Goal: Information Seeking & Learning: Learn about a topic

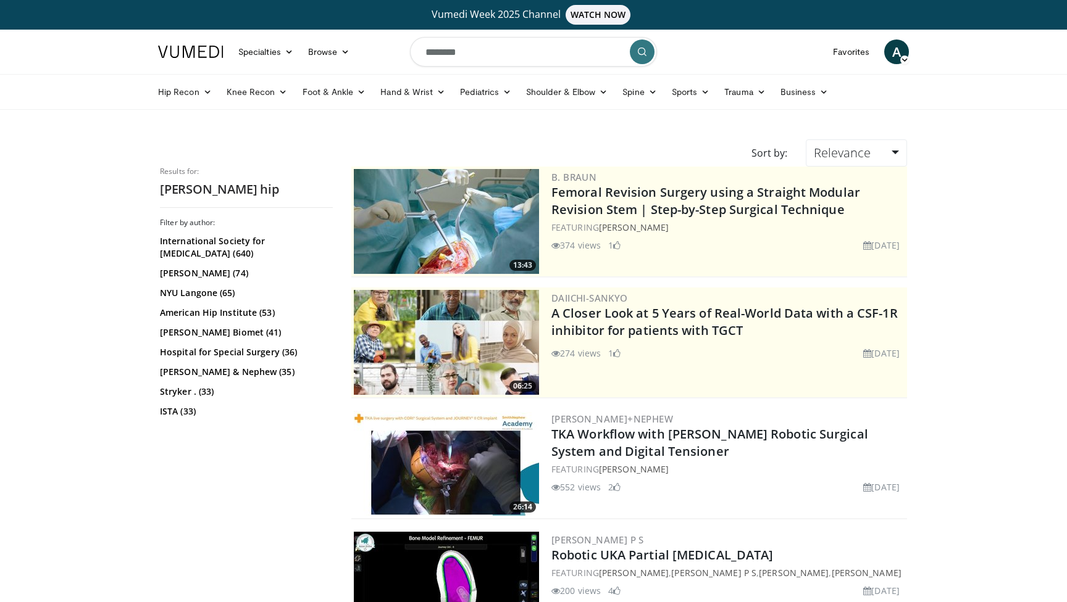
click at [486, 59] on input "********" at bounding box center [533, 52] width 247 height 30
type input "********"
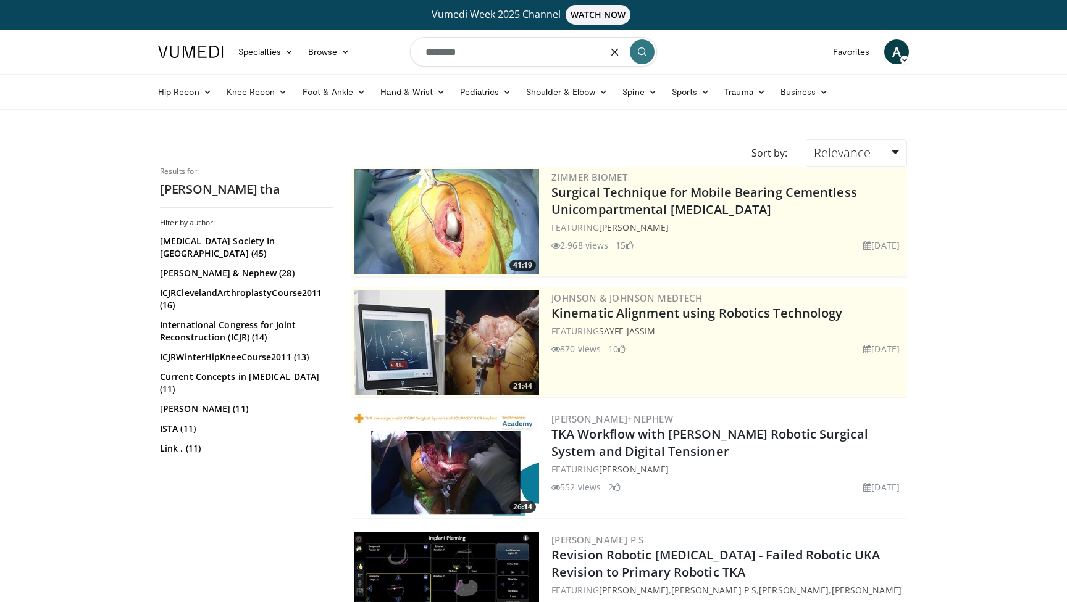
click at [499, 60] on input "********" at bounding box center [533, 52] width 247 height 30
type input "**********"
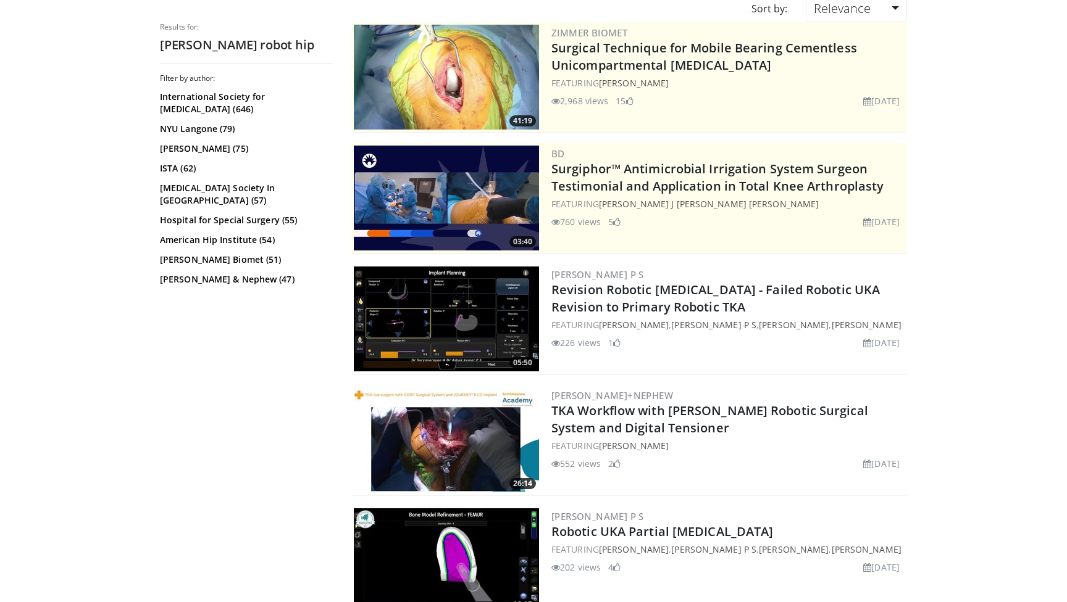
scroll to position [344, 0]
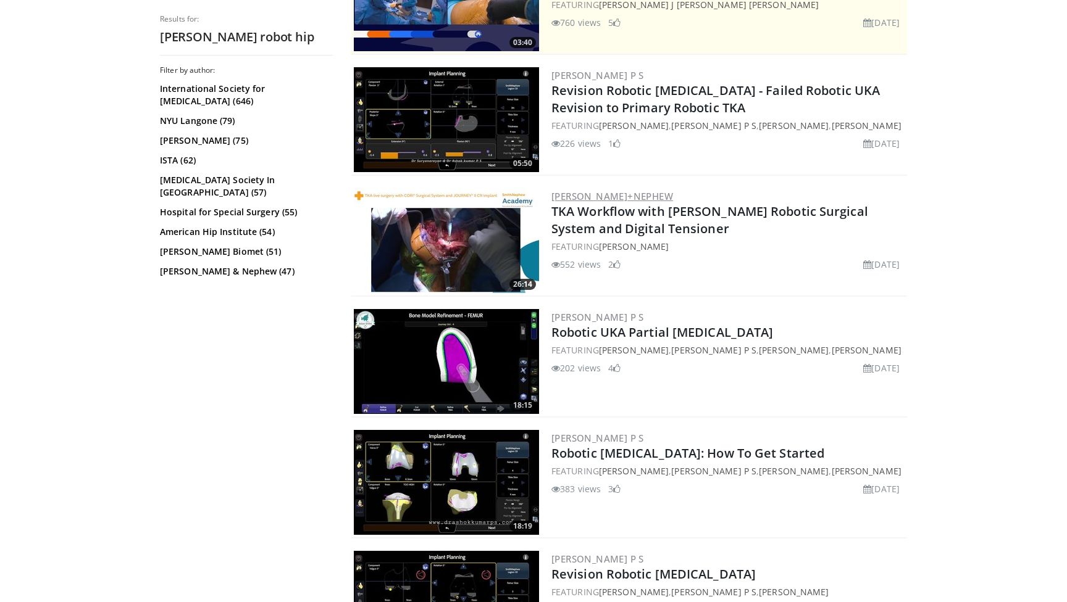
click at [604, 191] on link "[PERSON_NAME]+Nephew" at bounding box center [612, 196] width 122 height 12
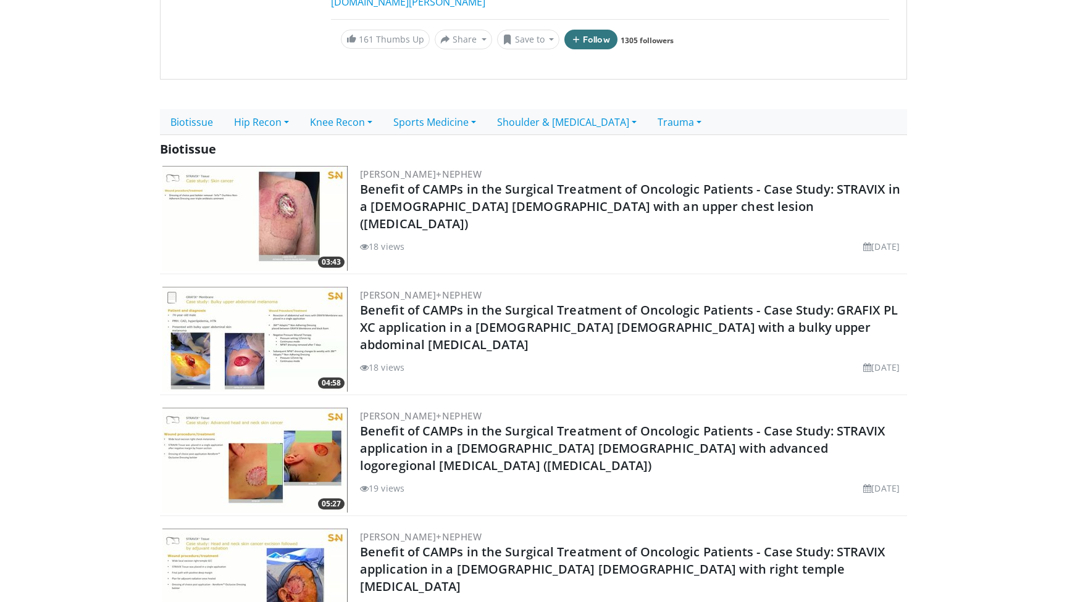
scroll to position [258, 0]
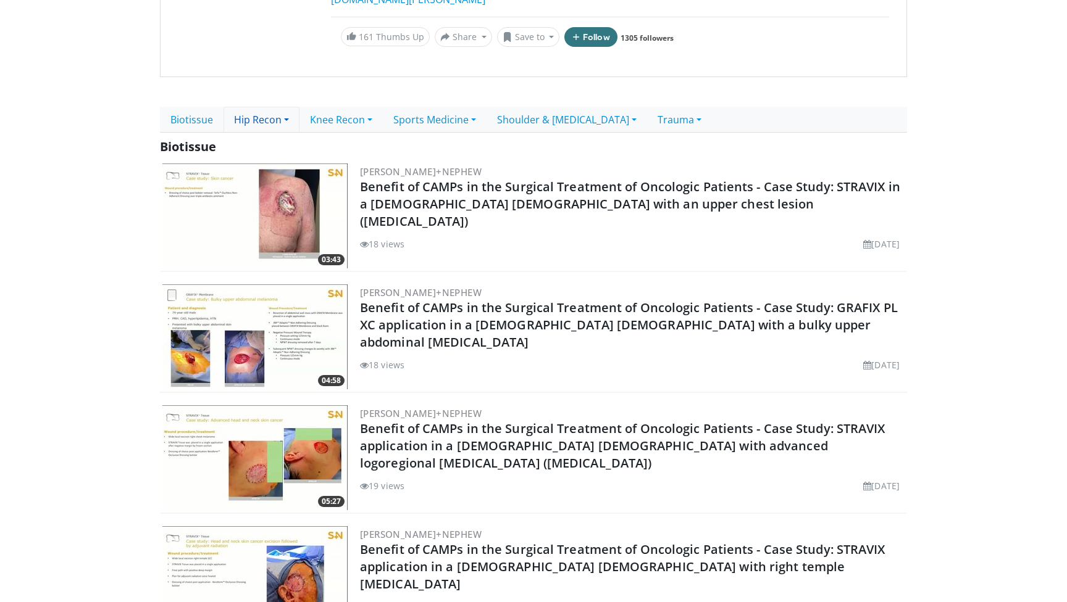
click at [249, 110] on link "Hip Recon" at bounding box center [261, 120] width 76 height 26
click at [277, 138] on link "Primary Hip" at bounding box center [273, 148] width 98 height 20
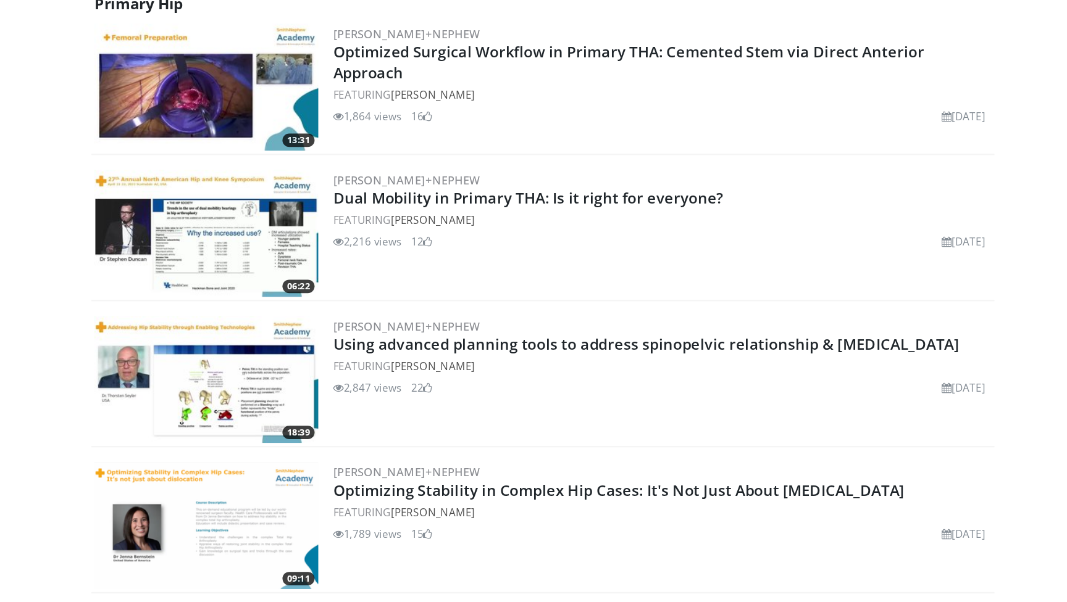
scroll to position [329, 0]
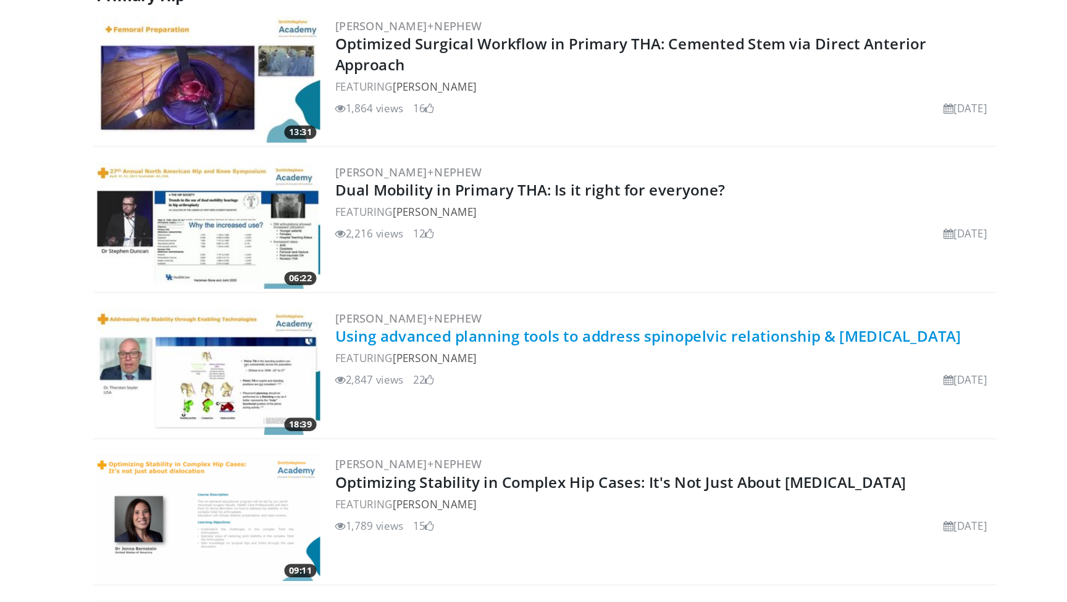
click at [415, 374] on link "Using advanced planning tools to address spinopelvic relationship & [MEDICAL_DA…" at bounding box center [619, 382] width 518 height 17
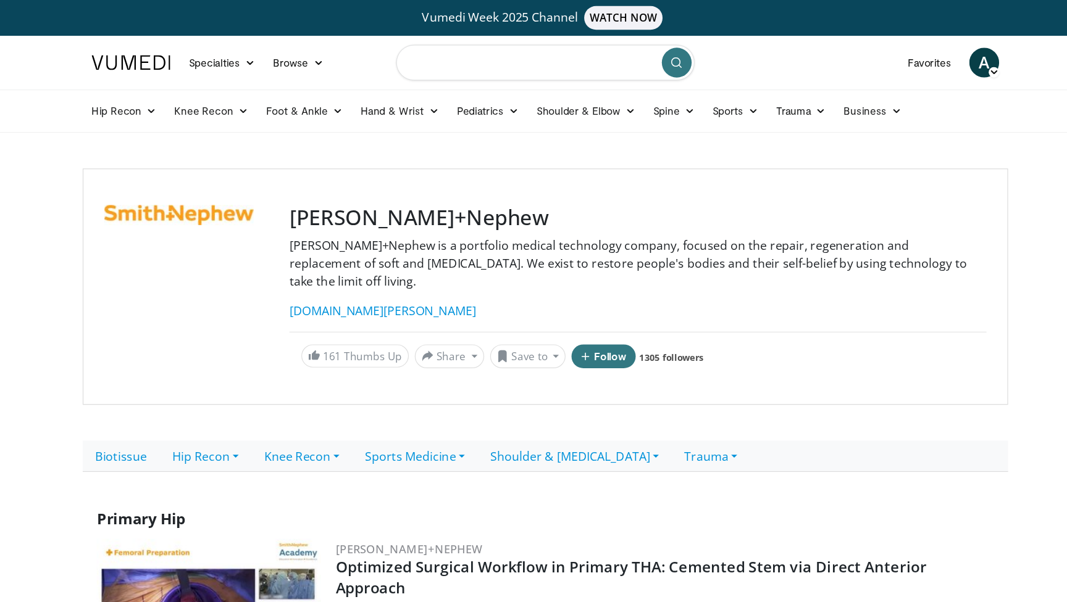
scroll to position [0, 0]
click at [412, 59] on input "Search topics, interventions" at bounding box center [533, 52] width 247 height 30
type input "*"
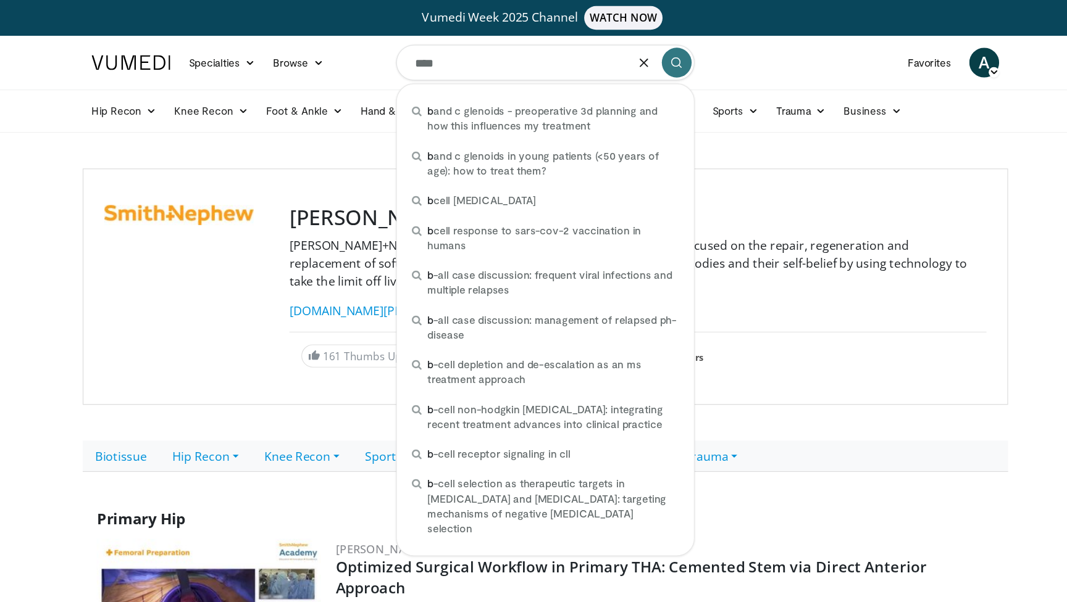
type input "*****"
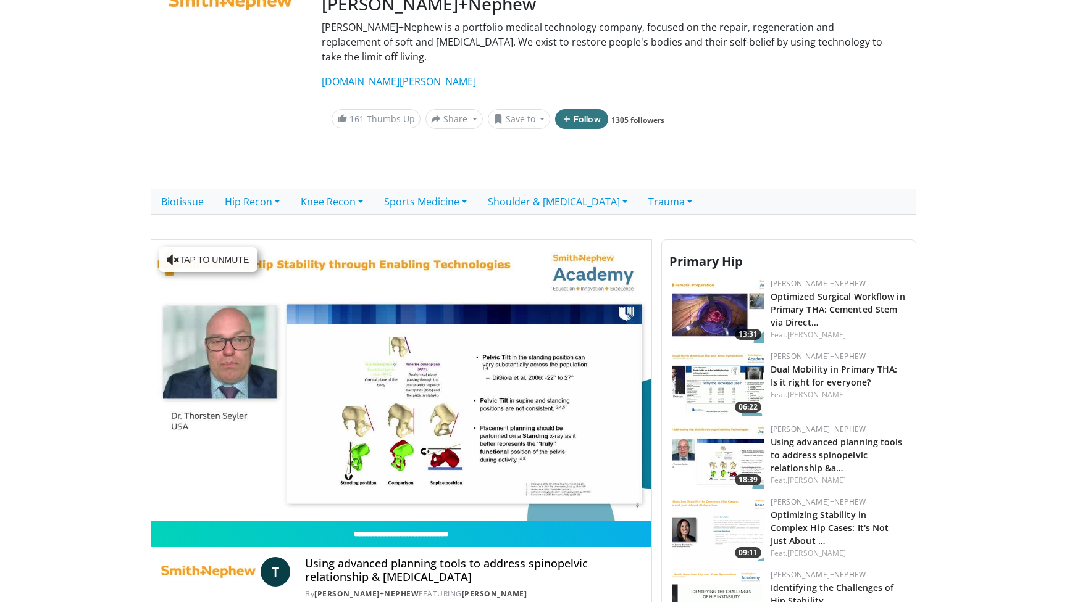
scroll to position [167, 0]
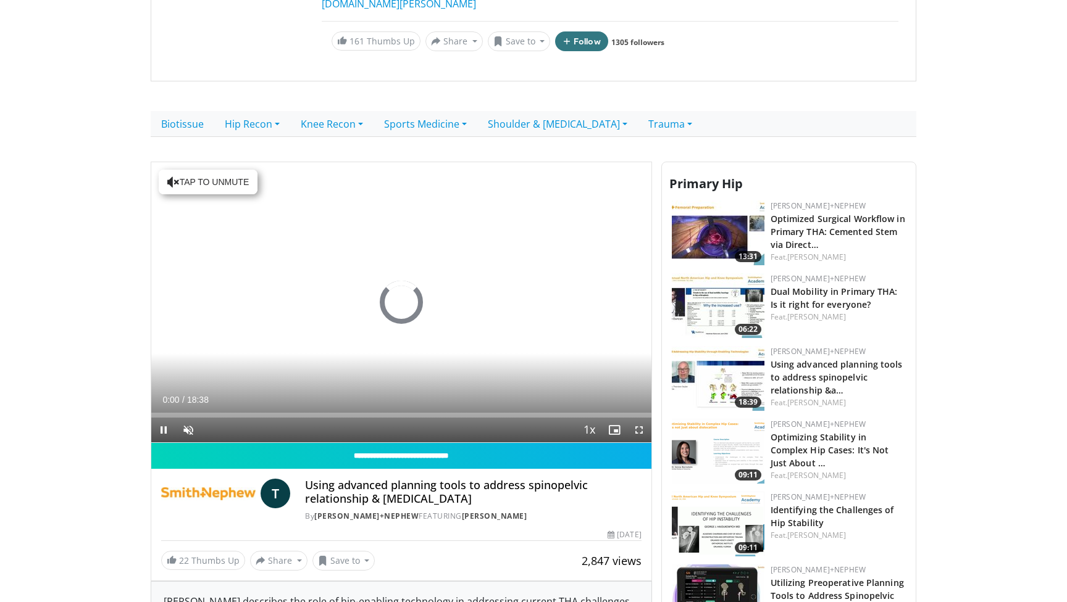
scroll to position [352, 0]
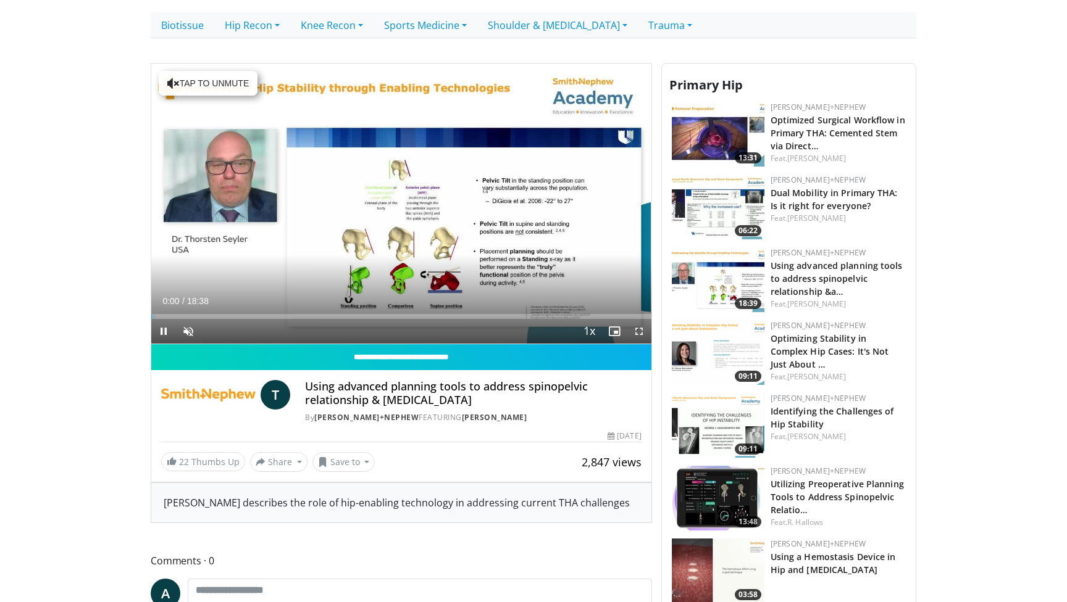
click at [633, 319] on span "Video Player" at bounding box center [639, 331] width 25 height 25
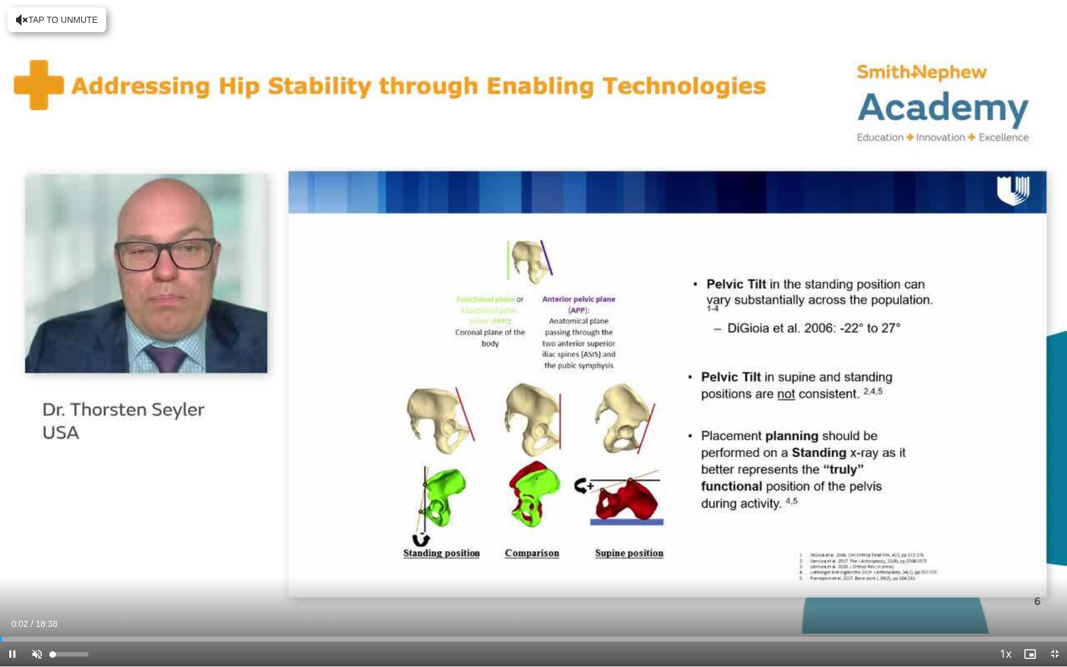
click at [43, 602] on span "Video Player" at bounding box center [37, 653] width 25 height 25
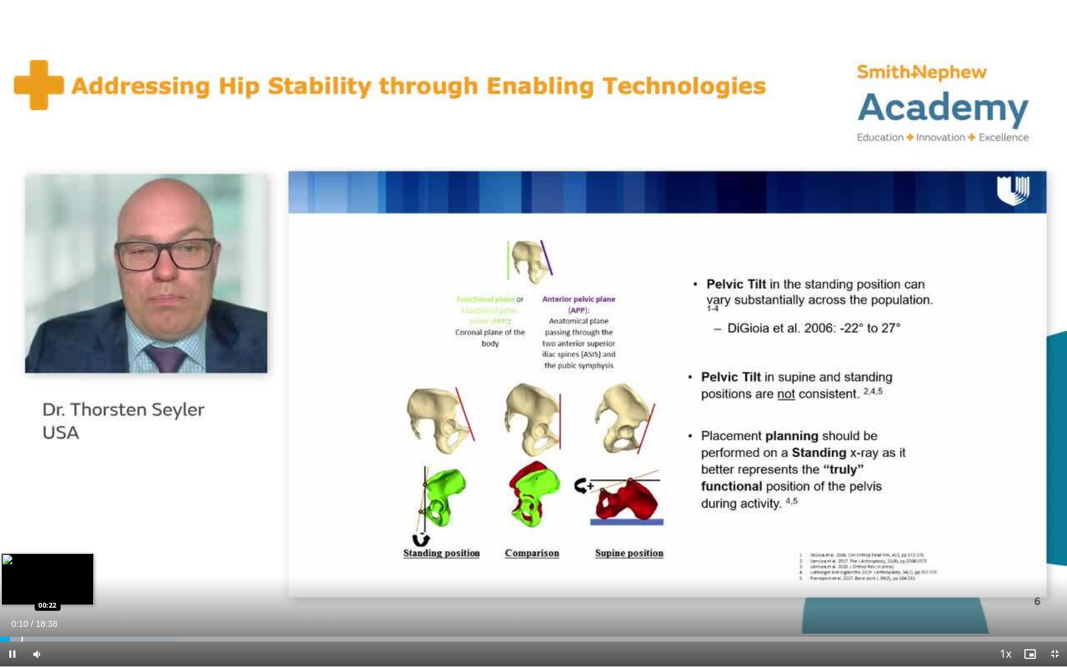
click at [22, 602] on div "Loaded : 16.99% 00:10 00:22" at bounding box center [533, 636] width 1067 height 12
click at [43, 602] on div "Progress Bar" at bounding box center [43, 638] width 1 height 5
click at [64, 602] on div "Progress Bar" at bounding box center [63, 638] width 1 height 5
click at [83, 602] on div "Progress Bar" at bounding box center [83, 638] width 1 height 5
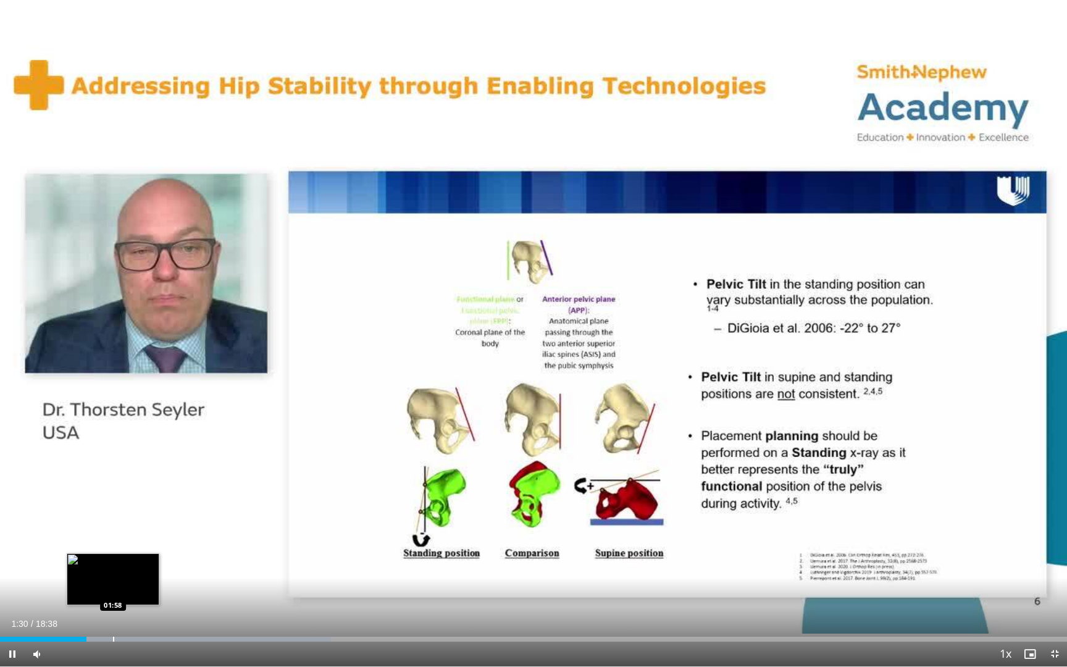
click at [113, 602] on div "Progress Bar" at bounding box center [113, 638] width 1 height 5
click at [133, 602] on div "Progress Bar" at bounding box center [132, 638] width 1 height 5
click at [173, 602] on div "Current Time 2:21 / Duration 18:38 Pause Skip Backward Skip Forward Mute Loaded…" at bounding box center [533, 653] width 1067 height 25
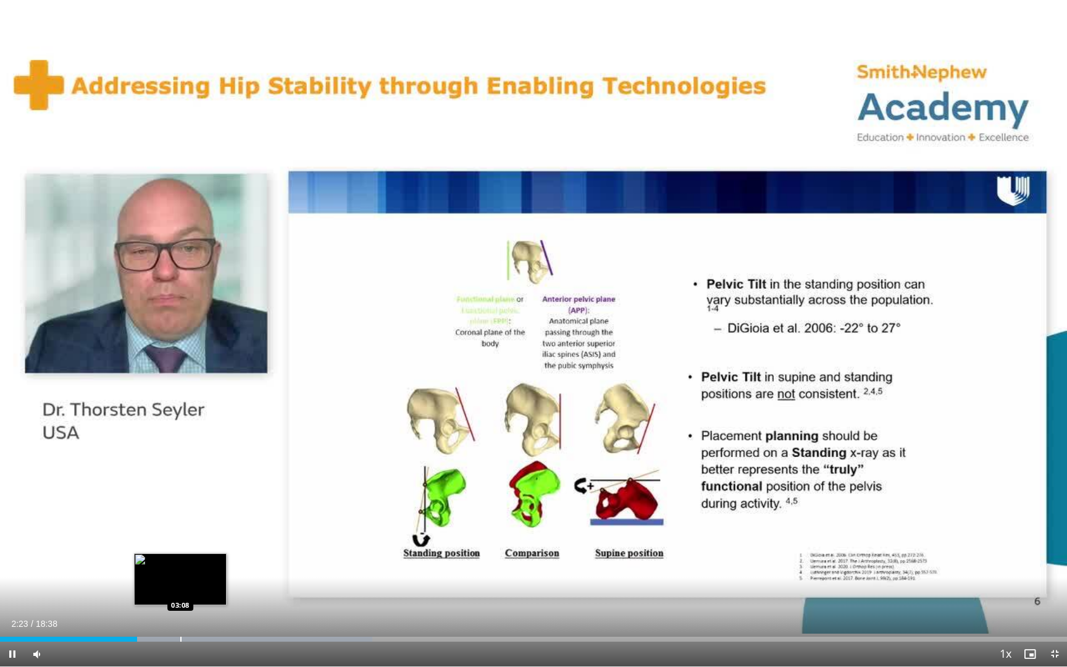
click at [181, 602] on div "Progress Bar" at bounding box center [180, 638] width 1 height 5
click at [239, 602] on div "Current Time 3:10 / Duration 18:38 Pause Skip Backward Skip Forward Mute Loaded…" at bounding box center [533, 653] width 1067 height 25
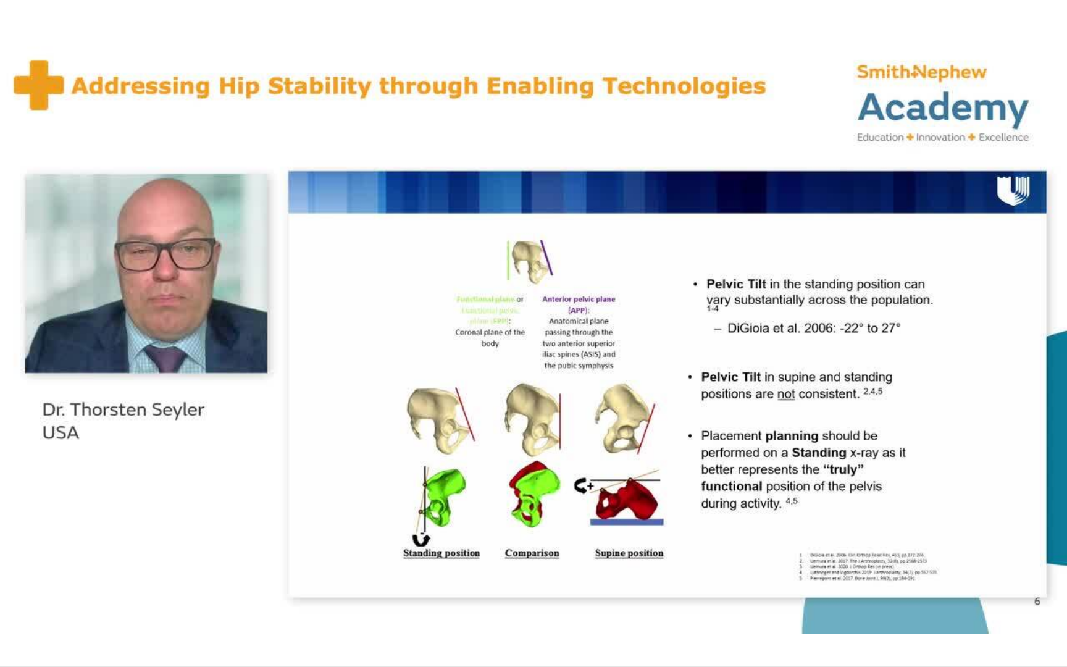
click at [245, 602] on div "10 seconds Tap to unmute" at bounding box center [533, 333] width 1067 height 666
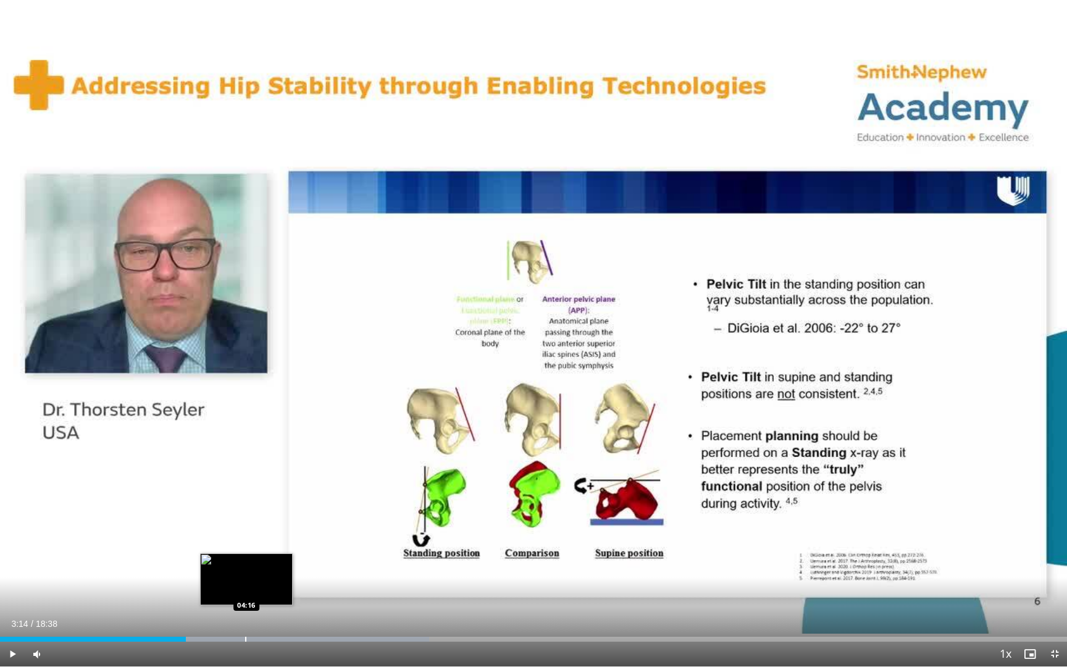
click at [246, 602] on div "Progress Bar" at bounding box center [245, 638] width 1 height 5
click at [274, 602] on div "10 seconds Tap to unmute" at bounding box center [533, 333] width 1067 height 666
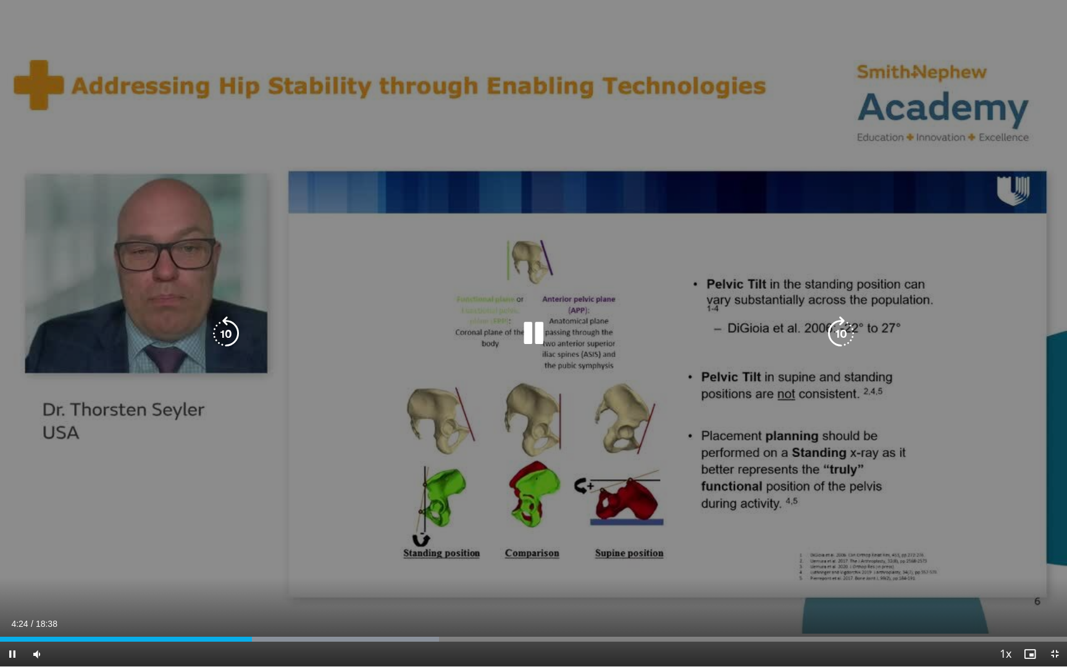
click at [274, 602] on div "10 seconds Tap to unmute" at bounding box center [533, 333] width 1067 height 666
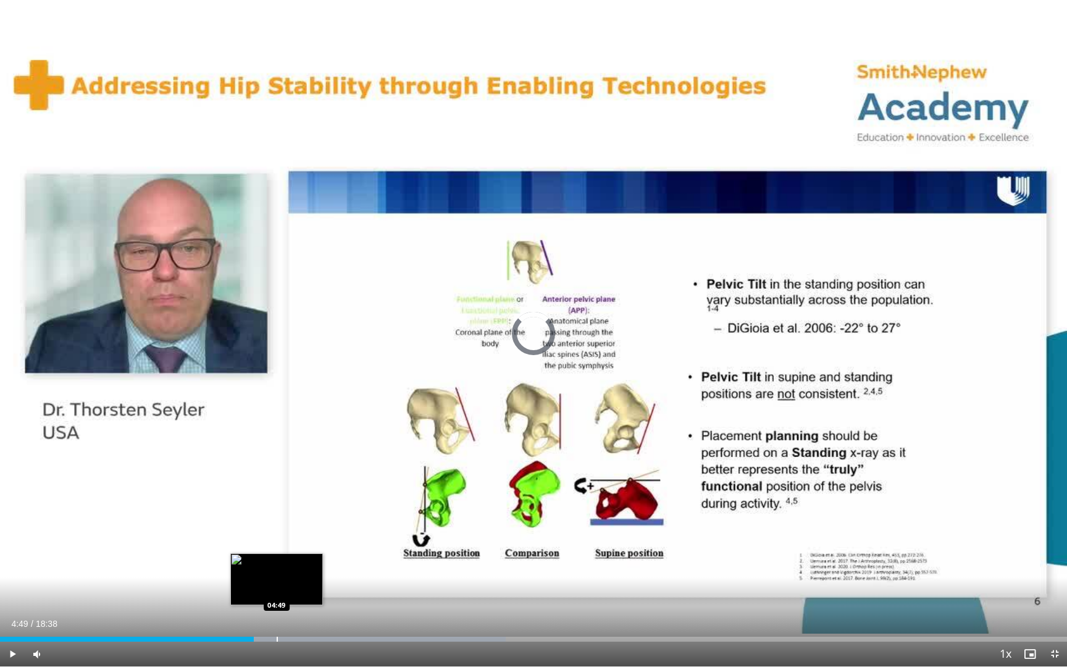
click at [277, 602] on div "Progress Bar" at bounding box center [277, 638] width 1 height 5
click at [296, 602] on div "Progress Bar" at bounding box center [295, 638] width 1 height 5
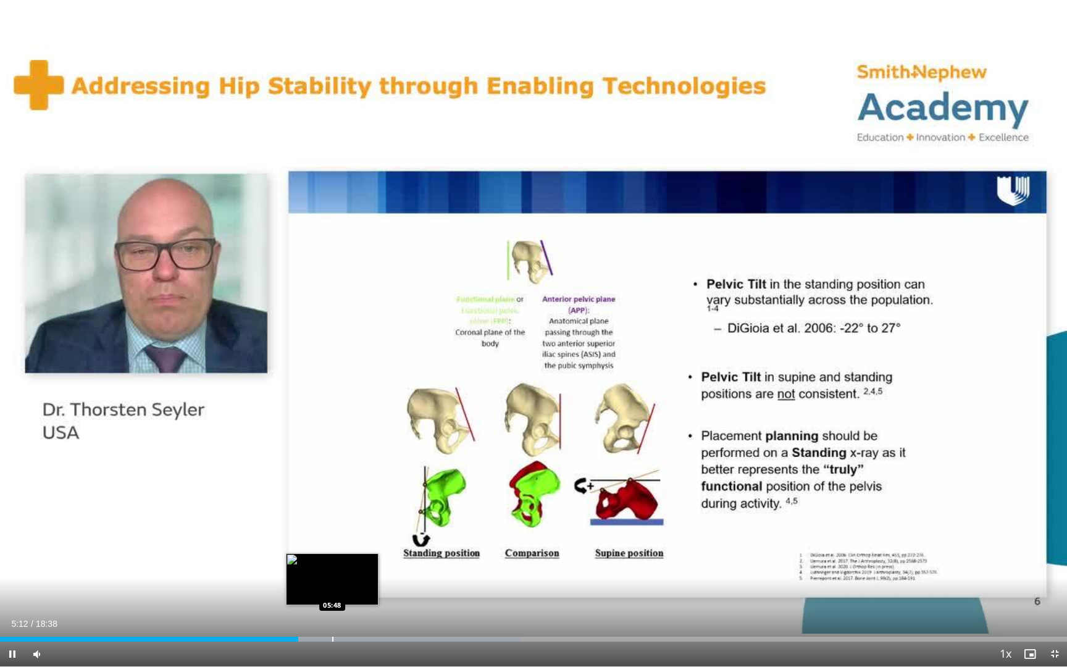
click at [333, 602] on div "Progress Bar" at bounding box center [332, 638] width 1 height 5
click at [364, 602] on div "Progress Bar" at bounding box center [364, 638] width 1 height 5
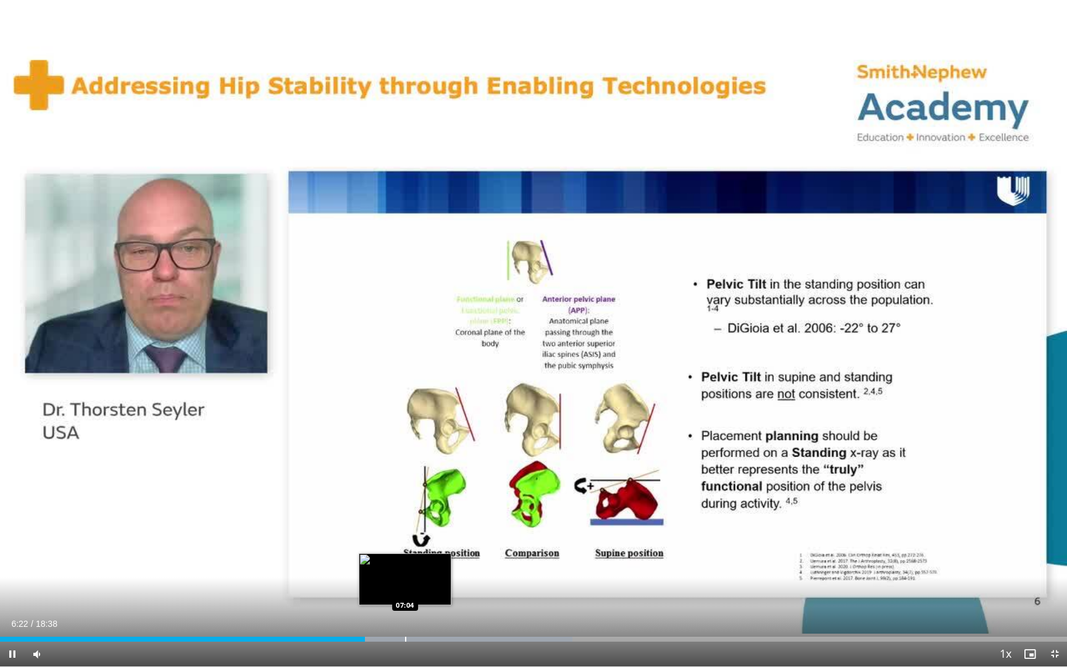
click at [405, 602] on div "Progress Bar" at bounding box center [405, 638] width 1 height 5
click at [431, 602] on div "Loaded : 56.33% 07:05 07:29" at bounding box center [533, 636] width 1067 height 12
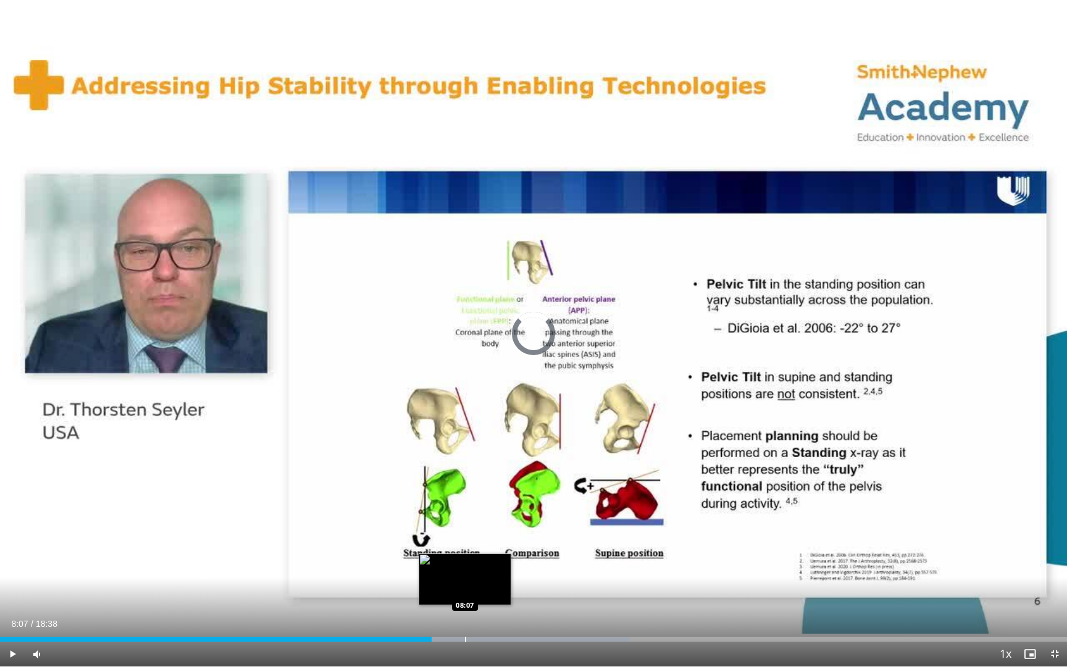
click at [465, 602] on div "Progress Bar" at bounding box center [465, 638] width 1 height 5
click at [490, 602] on div "Progress Bar" at bounding box center [490, 638] width 1 height 5
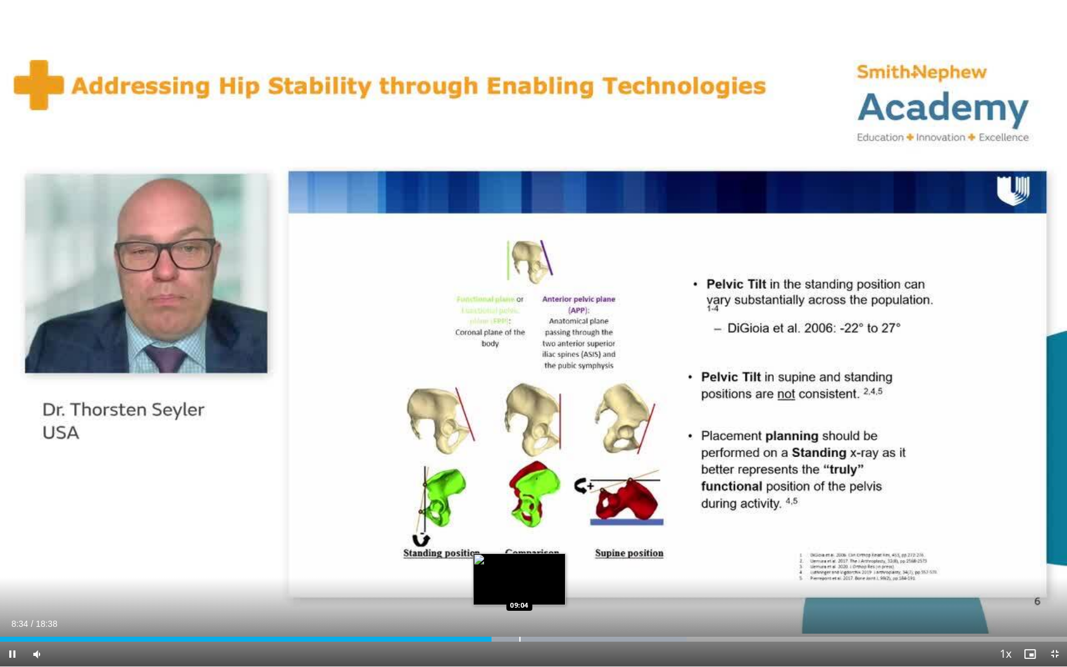
click at [519, 602] on div "Loaded : 64.38% 08:34 09:04" at bounding box center [533, 636] width 1067 height 12
click at [552, 602] on div "Loaded : 67.06% 09:04 09:38" at bounding box center [533, 636] width 1067 height 12
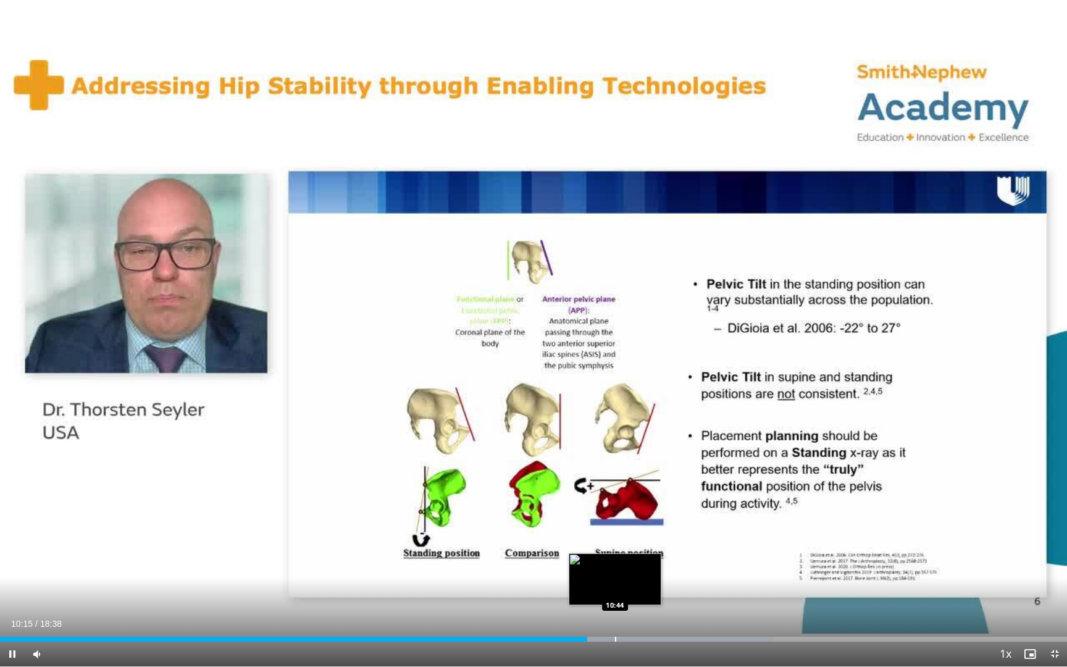
click at [615, 602] on div "Loaded : 72.43% 10:15 10:44" at bounding box center [533, 636] width 1067 height 12
click at [639, 602] on div "Loaded : 76.01% 10:46 11:10" at bounding box center [533, 636] width 1067 height 12
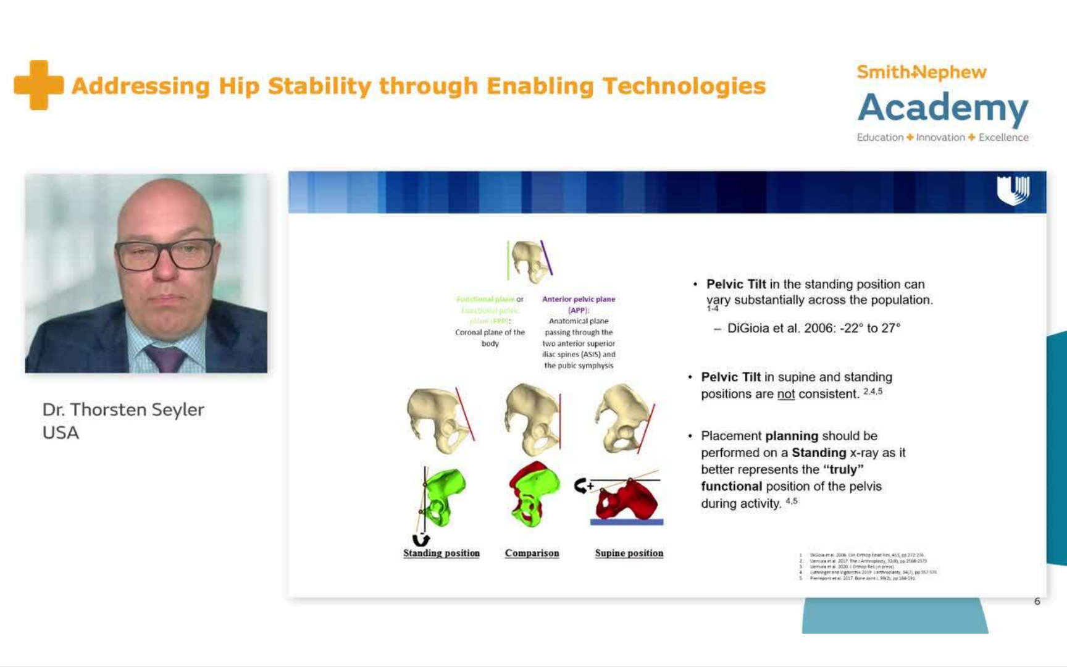
click at [767, 602] on video-js "**********" at bounding box center [533, 333] width 1067 height 667
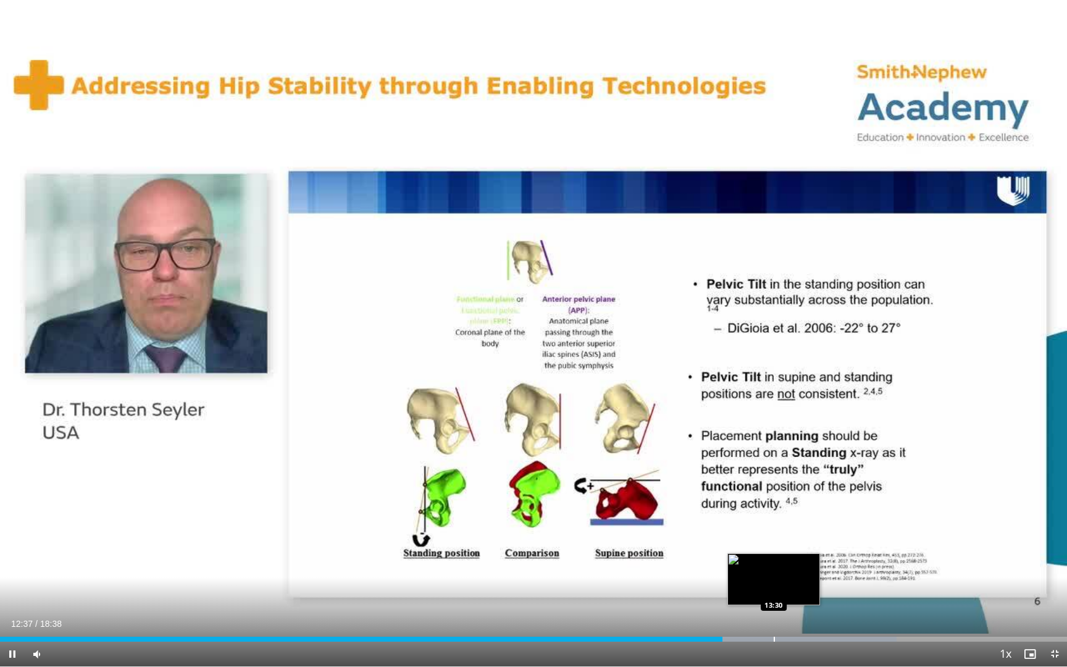
click at [773, 602] on div "Loaded : 84.05% 12:37 13:30" at bounding box center [533, 636] width 1067 height 12
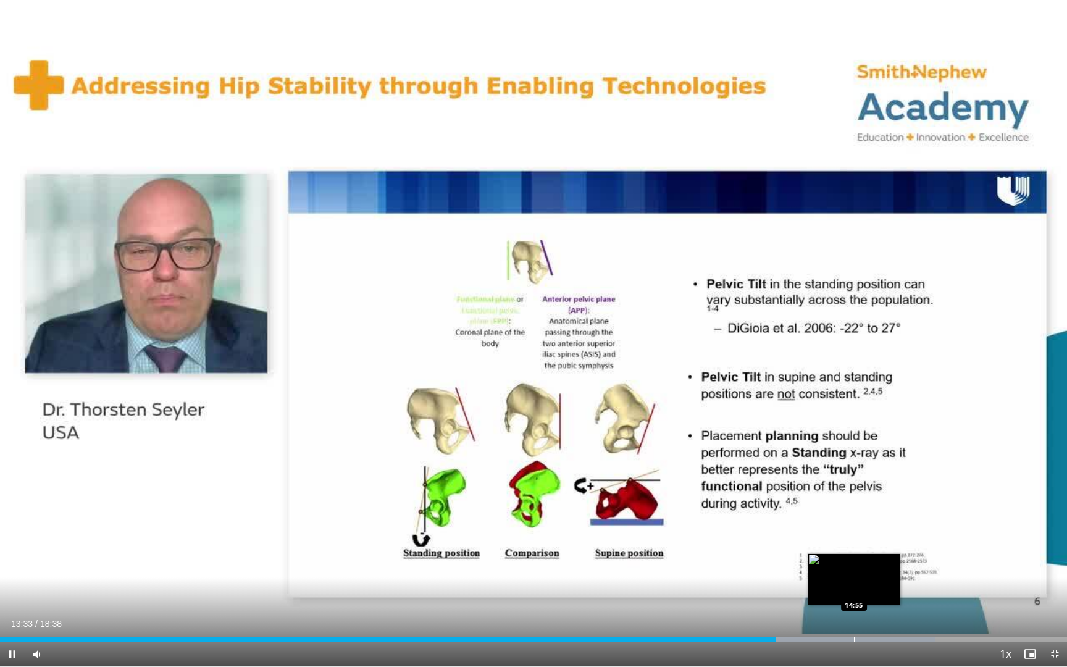
click at [854, 602] on div "Progress Bar" at bounding box center [854, 638] width 1 height 5
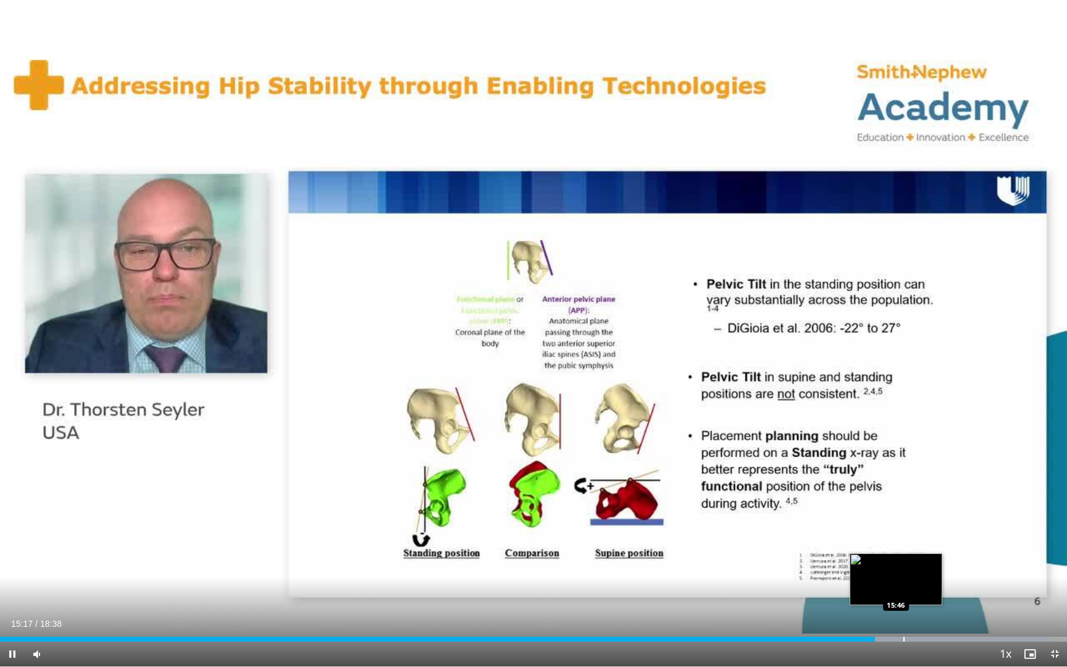
click at [894, 602] on div "Loaded : 98.35% 15:17 15:46" at bounding box center [533, 636] width 1067 height 12
click at [1060, 602] on span "Video Player" at bounding box center [1054, 653] width 25 height 25
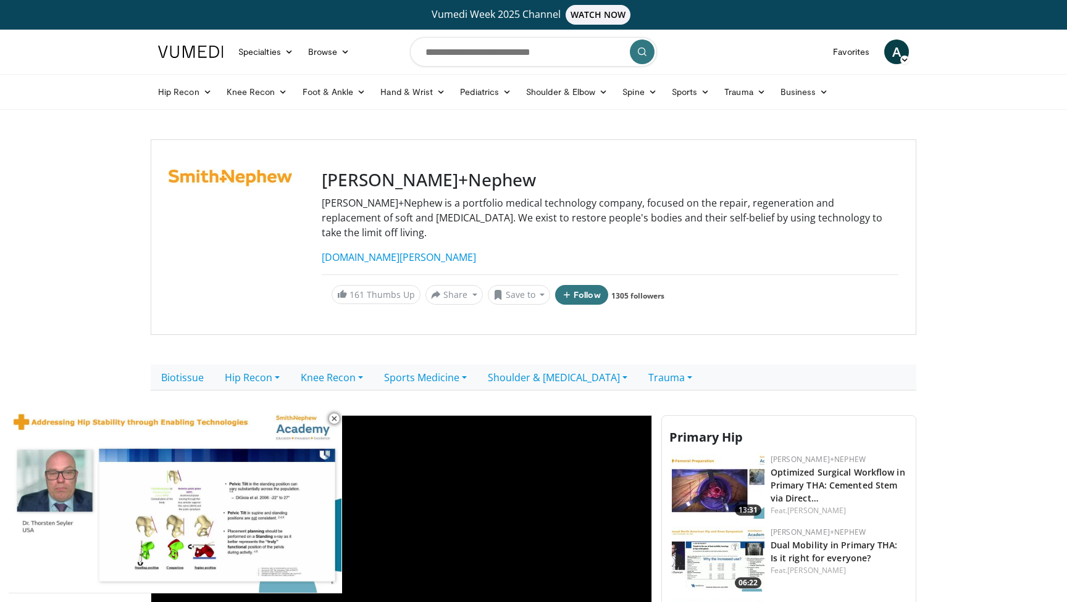
scroll to position [0, 0]
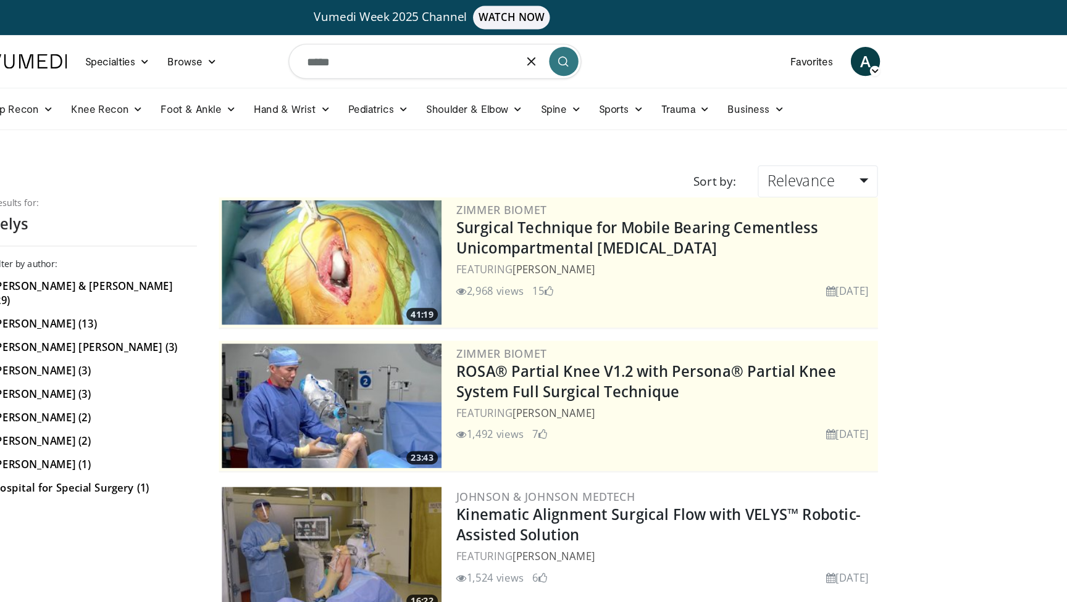
click at [410, 66] on input "*****" at bounding box center [533, 52] width 247 height 30
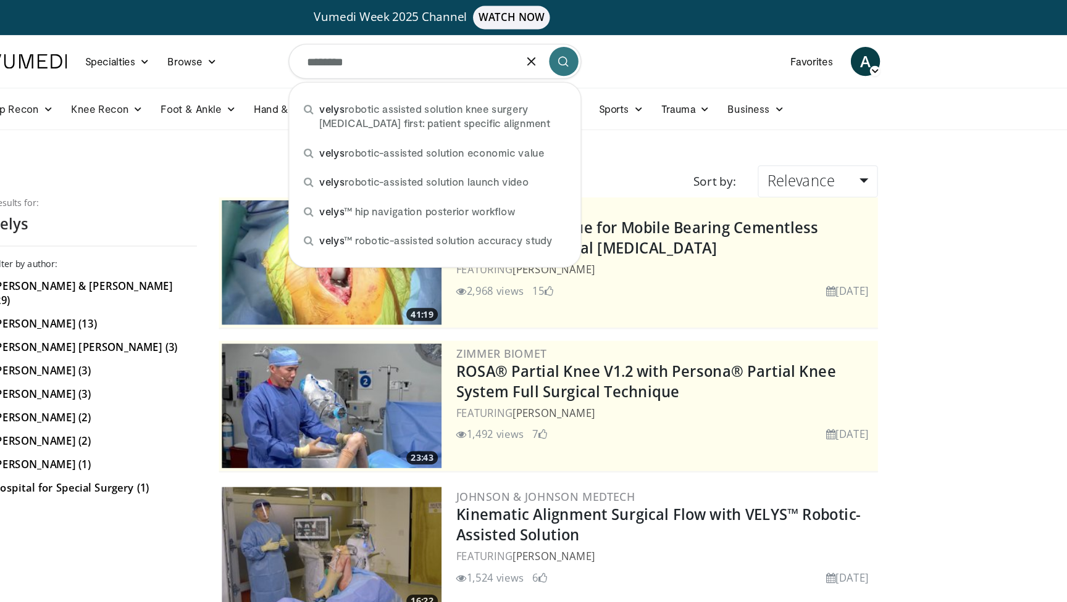
type input "*********"
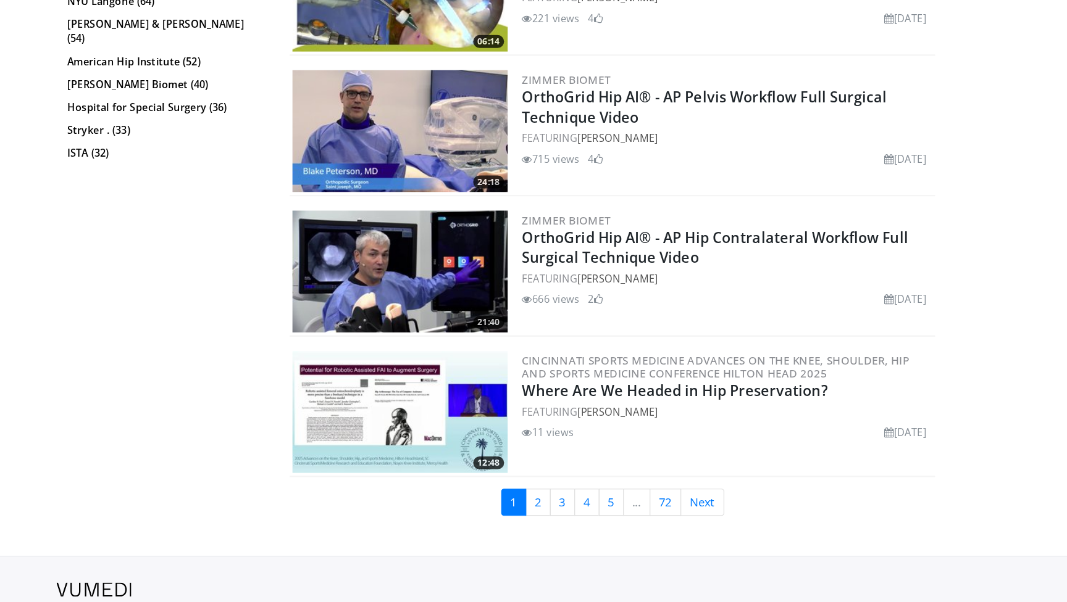
scroll to position [2943, 0]
